Goal: Transaction & Acquisition: Purchase product/service

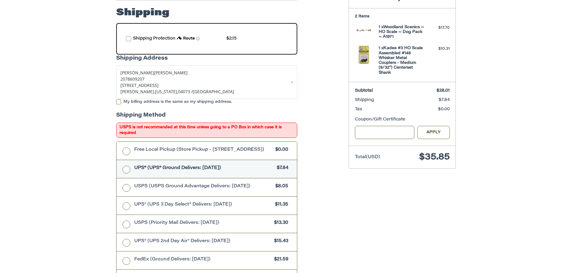
scroll to position [104, 0]
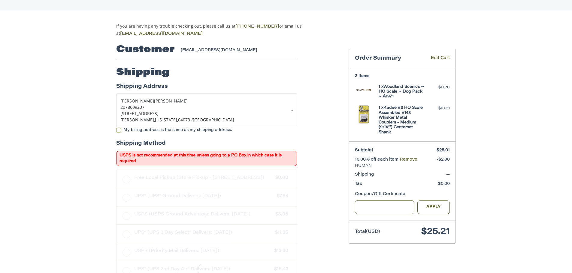
scroll to position [43, 0]
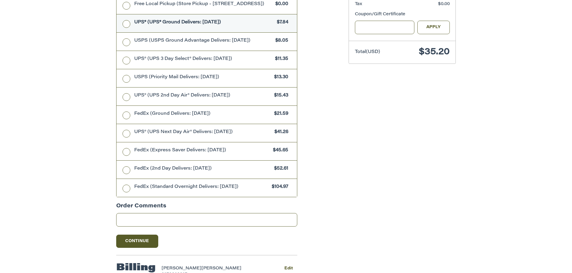
scroll to position [296, 0]
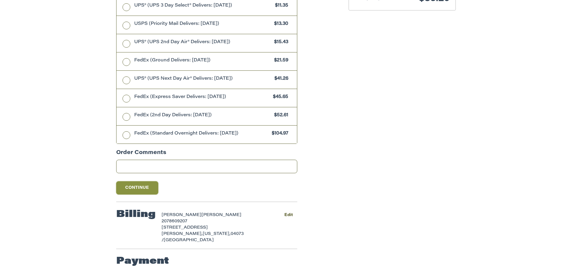
click at [151, 192] on button "Continue" at bounding box center [137, 188] width 42 height 13
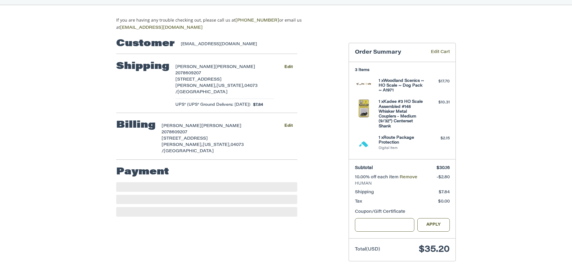
scroll to position [43, 0]
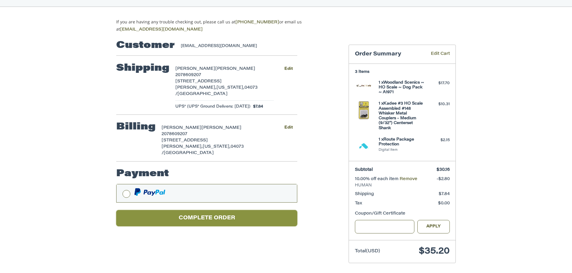
click at [253, 210] on button "Complete order" at bounding box center [206, 218] width 181 height 17
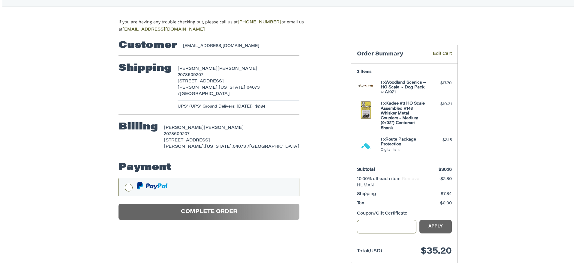
scroll to position [0, 0]
